Goal: Task Accomplishment & Management: Manage account settings

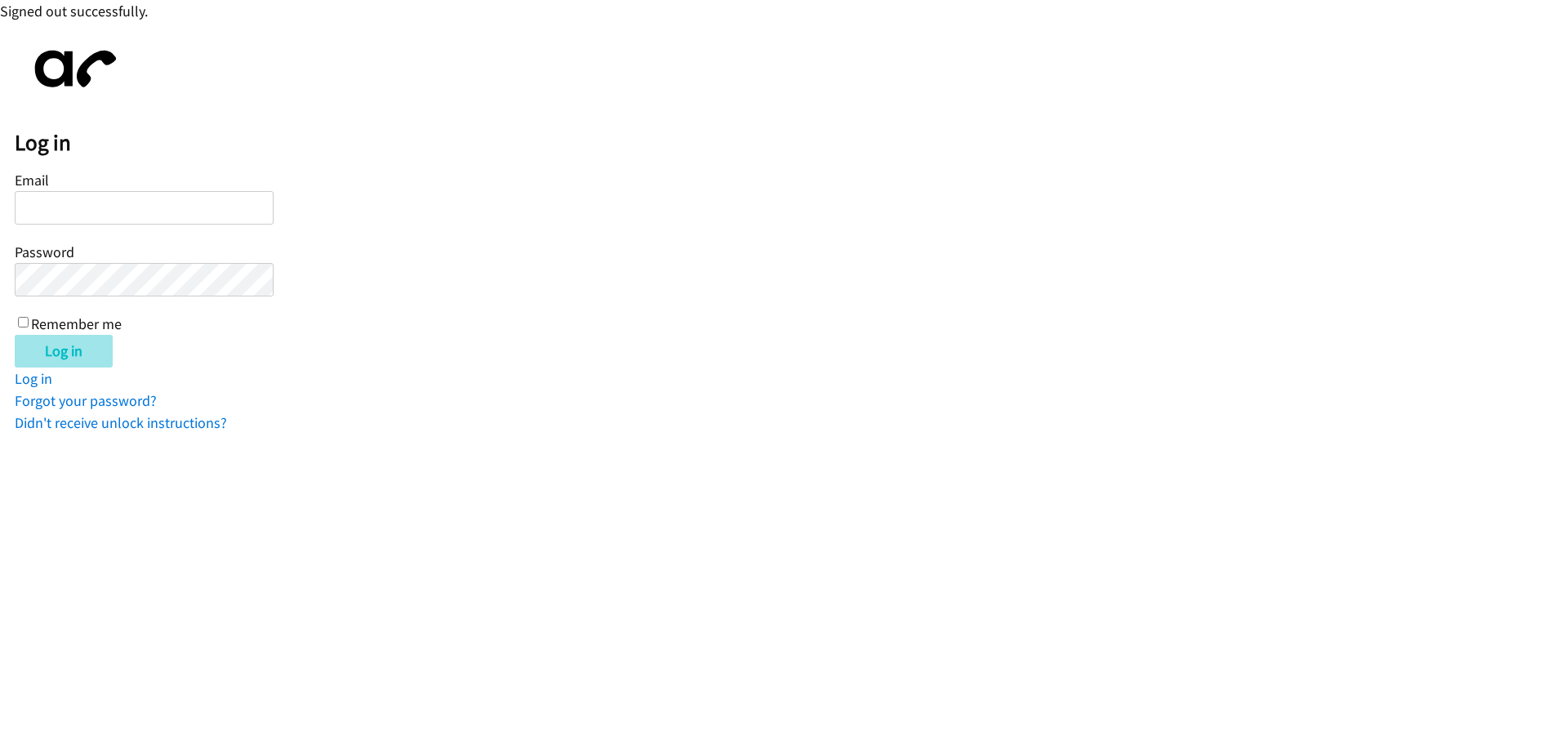
type input "[EMAIL_ADDRESS][DOMAIN_NAME]"
click at [54, 353] on input "Log in" at bounding box center [64, 352] width 98 height 33
type input "[EMAIL_ADDRESS][DOMAIN_NAME]"
click at [60, 357] on input "Log in" at bounding box center [64, 352] width 98 height 33
type input "[EMAIL_ADDRESS][DOMAIN_NAME]"
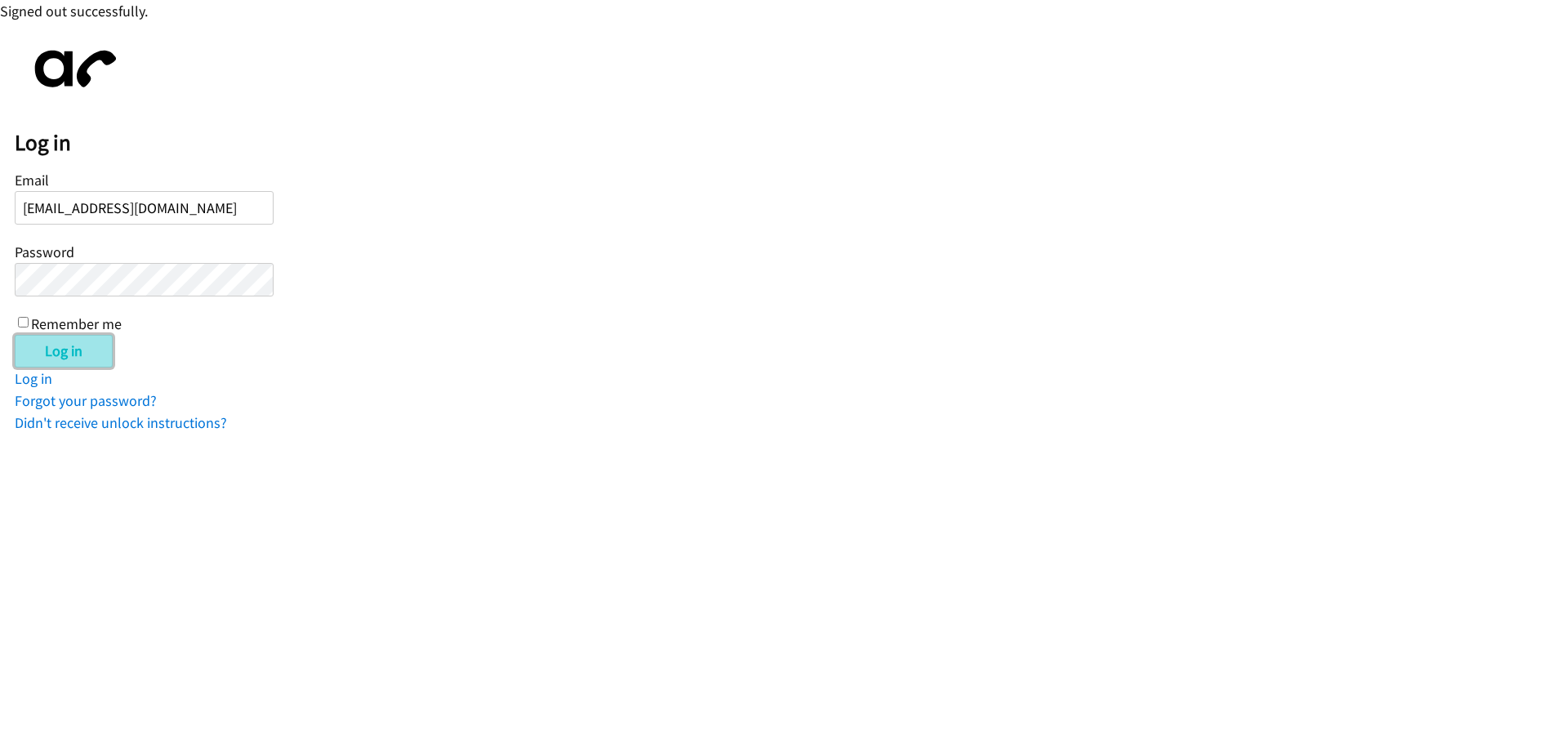
click at [79, 350] on input "Log in" at bounding box center [64, 352] width 98 height 33
